Goal: Check status: Check status

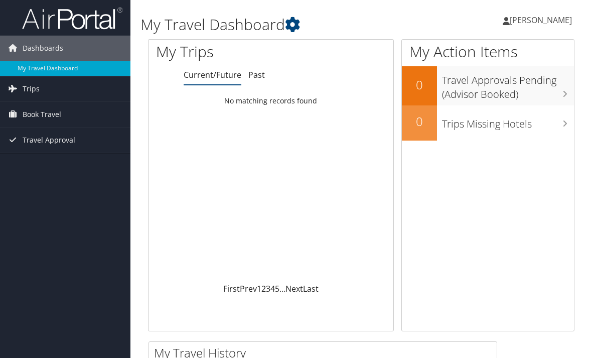
click at [58, 121] on span "Book Travel" at bounding box center [42, 114] width 39 height 25
click at [63, 151] on link "Book/Manage Online Trips" at bounding box center [65, 149] width 130 height 15
click at [34, 93] on span "Trips" at bounding box center [31, 88] width 17 height 25
click at [39, 117] on span "Book Travel" at bounding box center [42, 114] width 39 height 25
click at [30, 89] on span "Trips" at bounding box center [31, 88] width 17 height 25
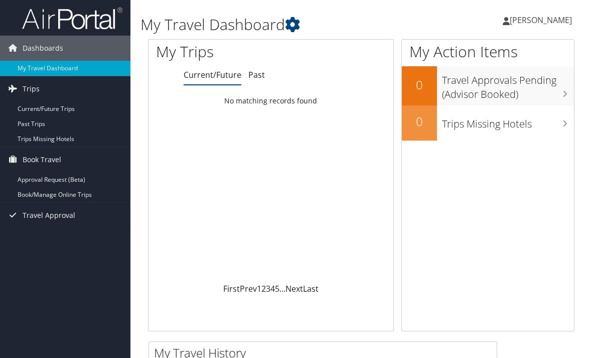
click at [35, 107] on link "Current/Future Trips" at bounding box center [65, 108] width 130 height 15
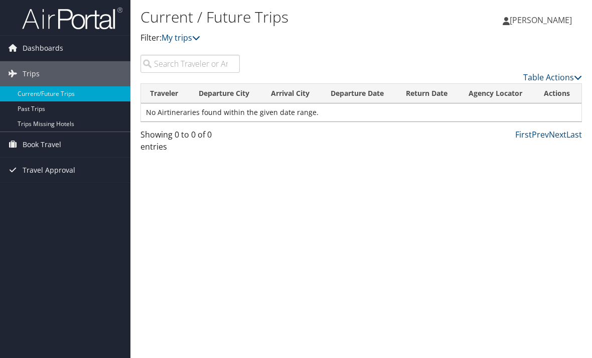
click at [31, 74] on span "Trips" at bounding box center [31, 73] width 17 height 25
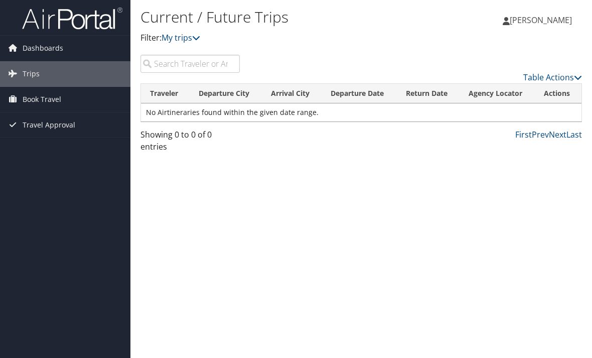
click at [44, 47] on span "Dashboards" at bounding box center [43, 48] width 41 height 25
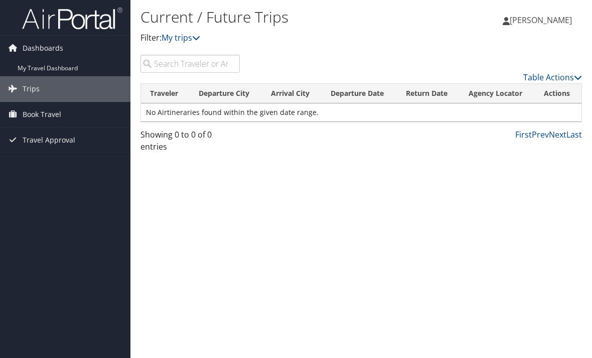
click at [39, 67] on link "My Travel Dashboard" at bounding box center [65, 68] width 130 height 15
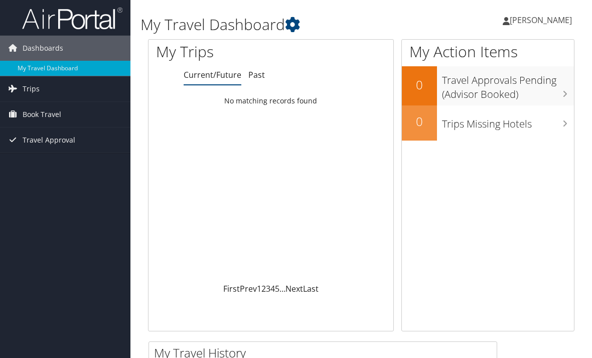
click at [51, 75] on link "My Travel Dashboard" at bounding box center [65, 68] width 130 height 15
click at [559, 90] on h3 "Travel Approvals Pending (Advisor Booked)" at bounding box center [508, 84] width 132 height 33
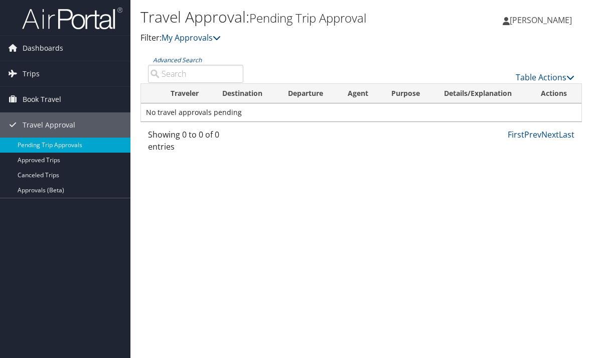
click at [54, 160] on link "Approved Trips" at bounding box center [65, 160] width 130 height 15
